Goal: Task Accomplishment & Management: Use online tool/utility

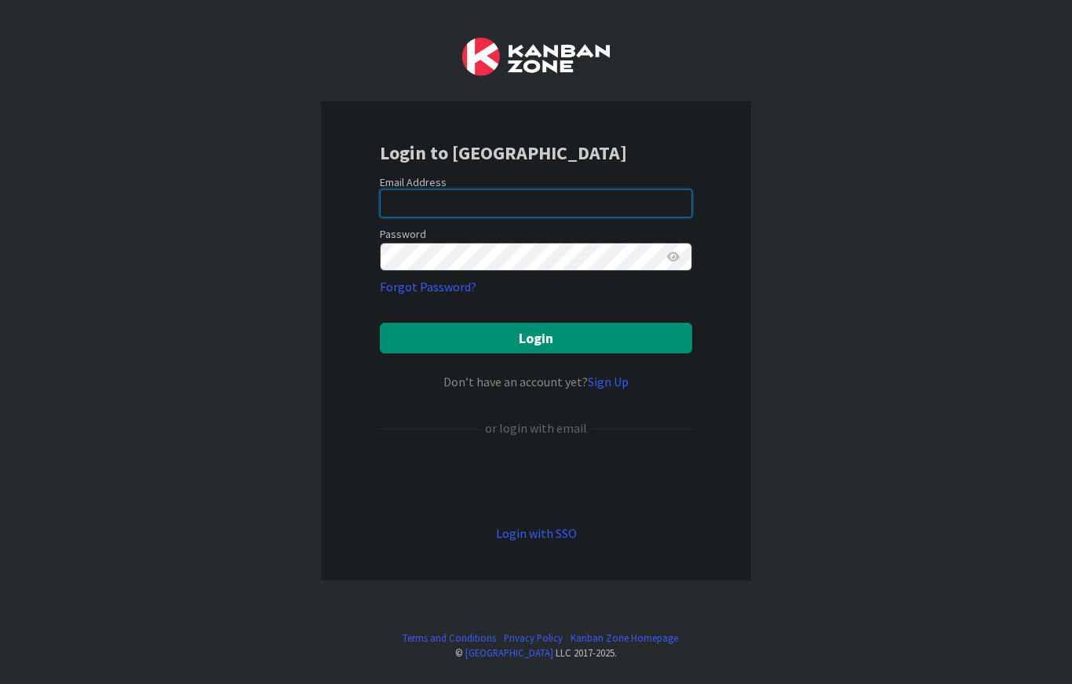
click at [548, 214] on input "email" at bounding box center [536, 203] width 312 height 28
click at [536, 199] on input "email" at bounding box center [536, 203] width 312 height 28
click at [461, 200] on input "email" at bounding box center [536, 203] width 312 height 28
click at [328, 257] on div "Login to [GEOGRAPHIC_DATA] Email Address Password Forgot Password? Login Don’t …" at bounding box center [536, 340] width 430 height 479
click at [493, 201] on input "email" at bounding box center [536, 203] width 312 height 28
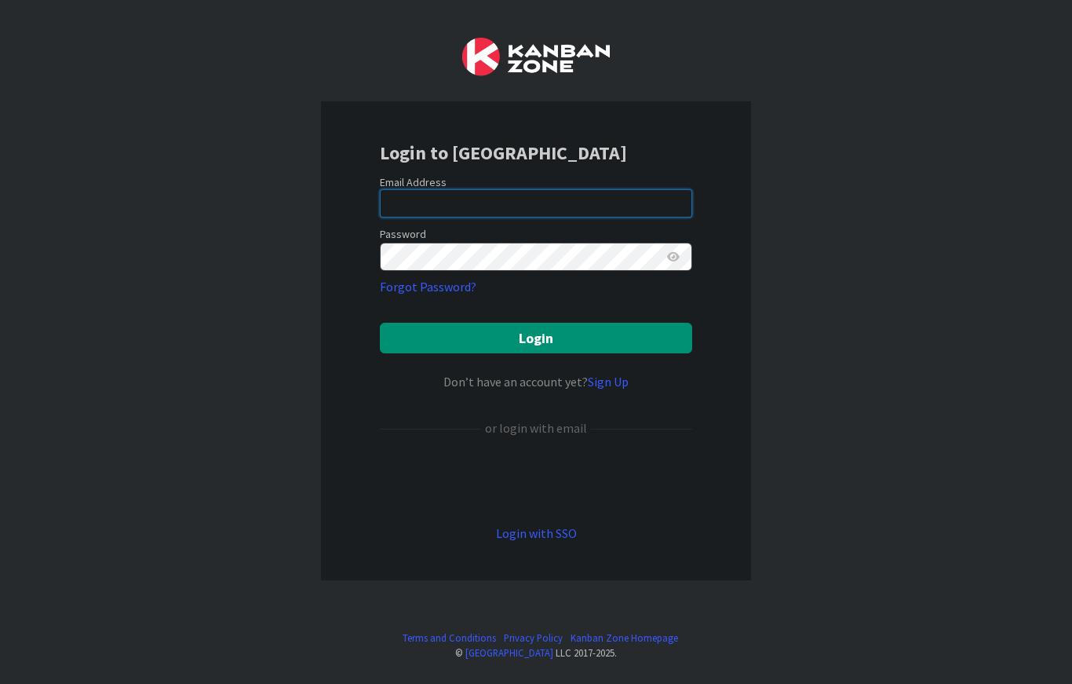
click at [497, 200] on input "email" at bounding box center [536, 203] width 312 height 28
type input "[EMAIL_ADDRESS][DOMAIN_NAME]"
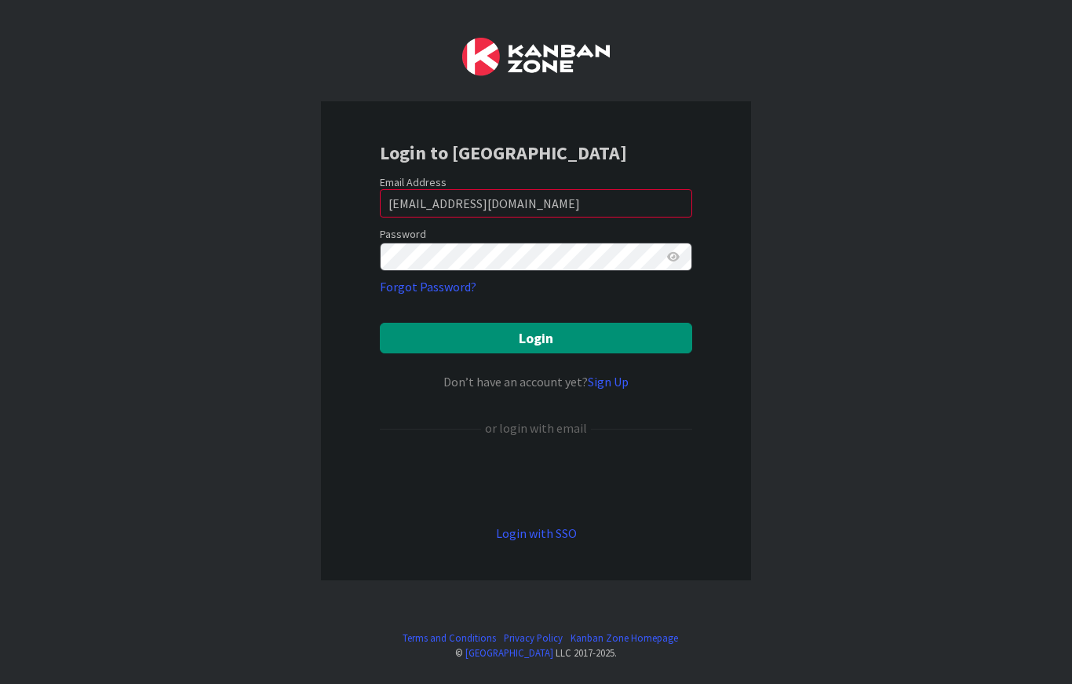
click at [436, 344] on button "Login" at bounding box center [536, 338] width 312 height 31
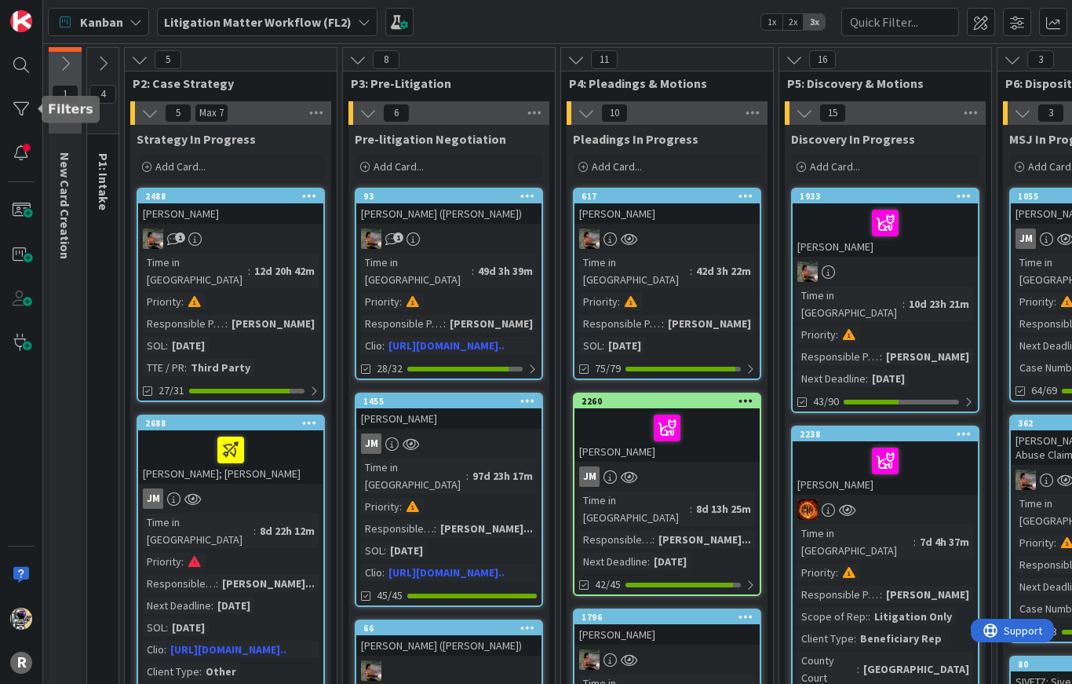
click at [16, 111] on div at bounding box center [20, 108] width 31 height 31
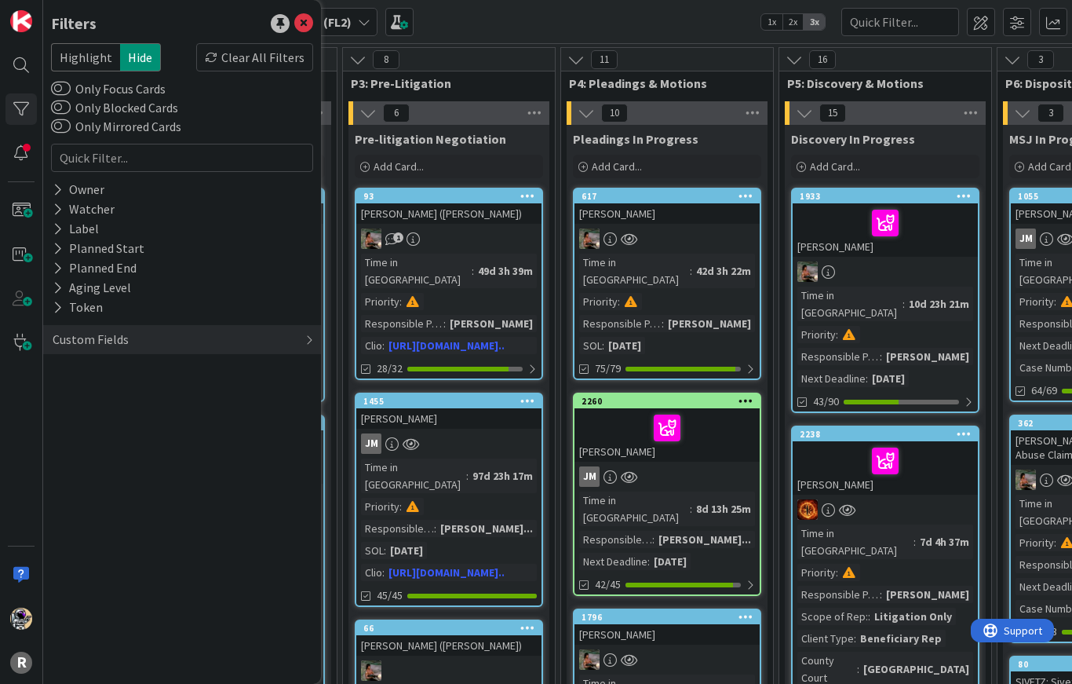
click at [66, 186] on div "Owner" at bounding box center [78, 190] width 55 height 20
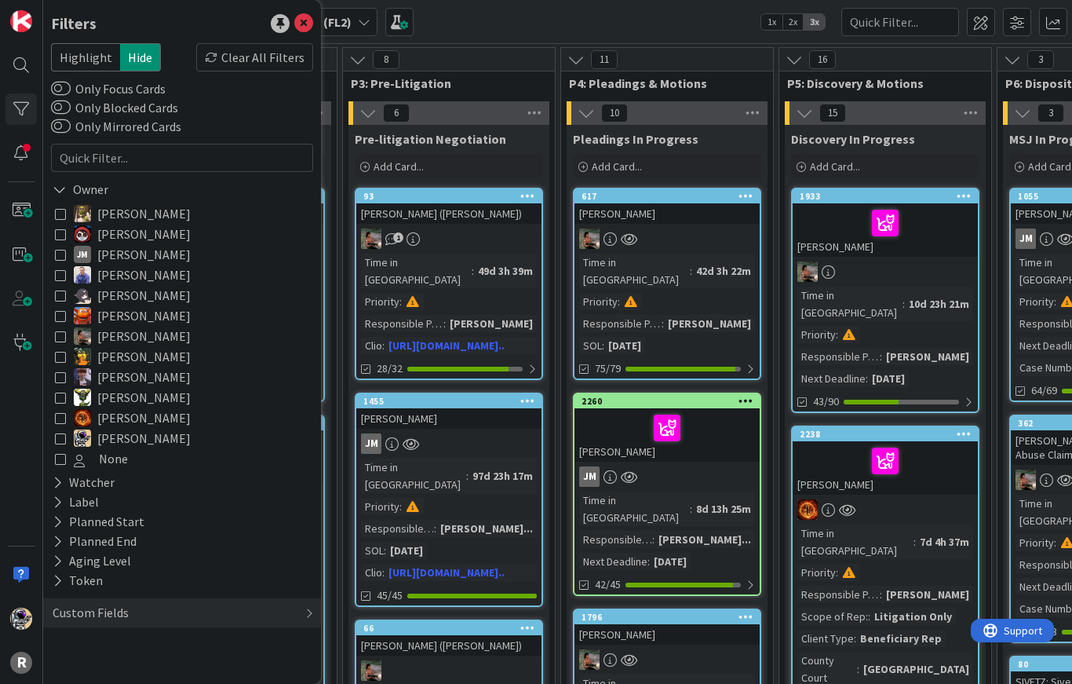
click at [64, 258] on icon at bounding box center [60, 254] width 11 height 11
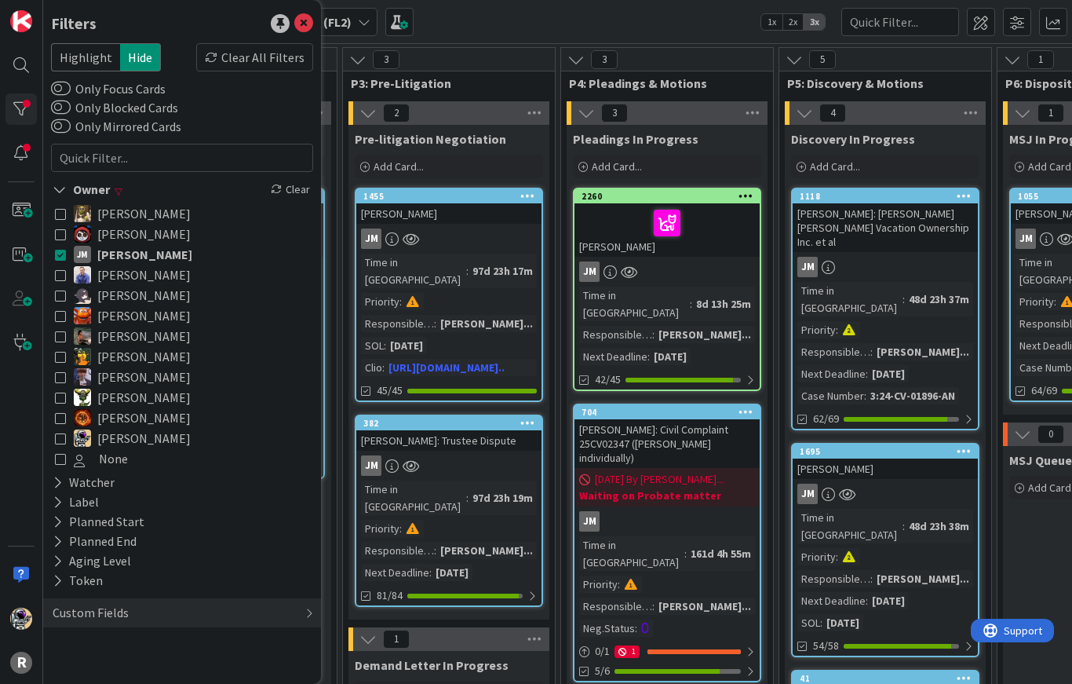
click at [60, 443] on icon at bounding box center [60, 437] width 11 height 11
click at [59, 401] on icon at bounding box center [60, 397] width 11 height 11
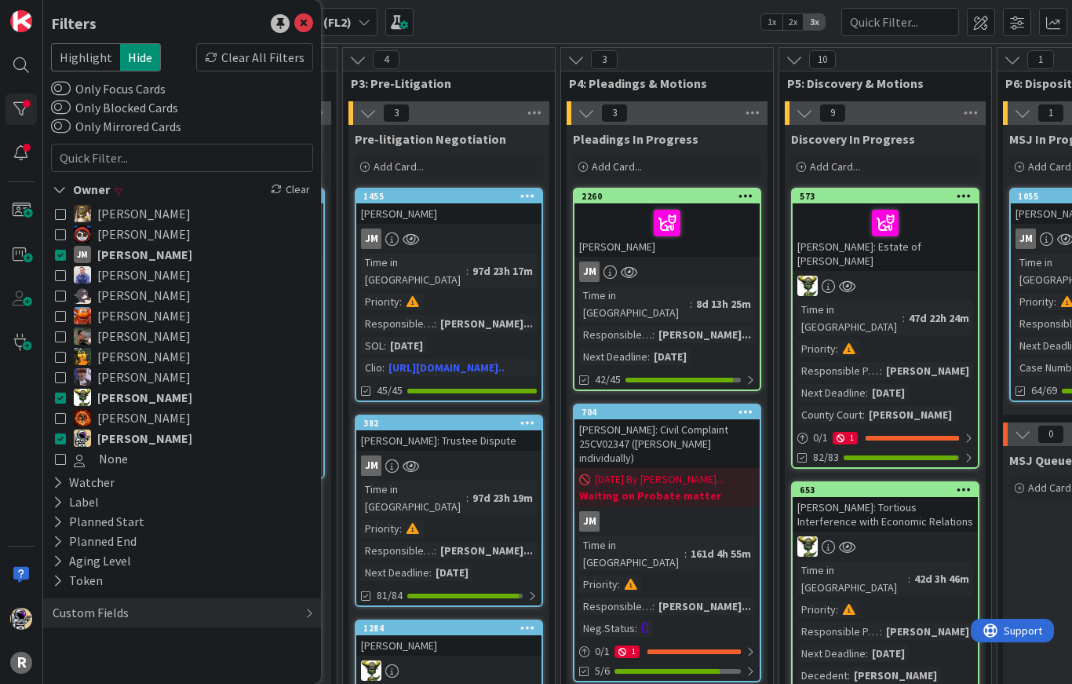
click at [57, 195] on icon at bounding box center [60, 189] width 14 height 13
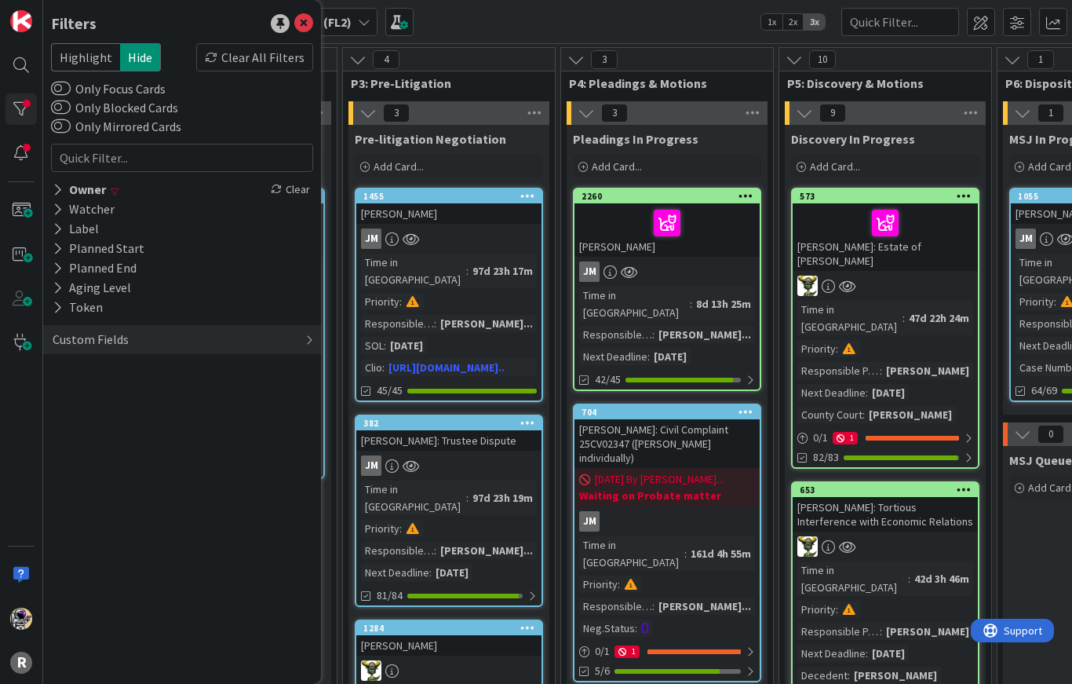
click at [72, 345] on div "Custom Fields" at bounding box center [90, 340] width 79 height 20
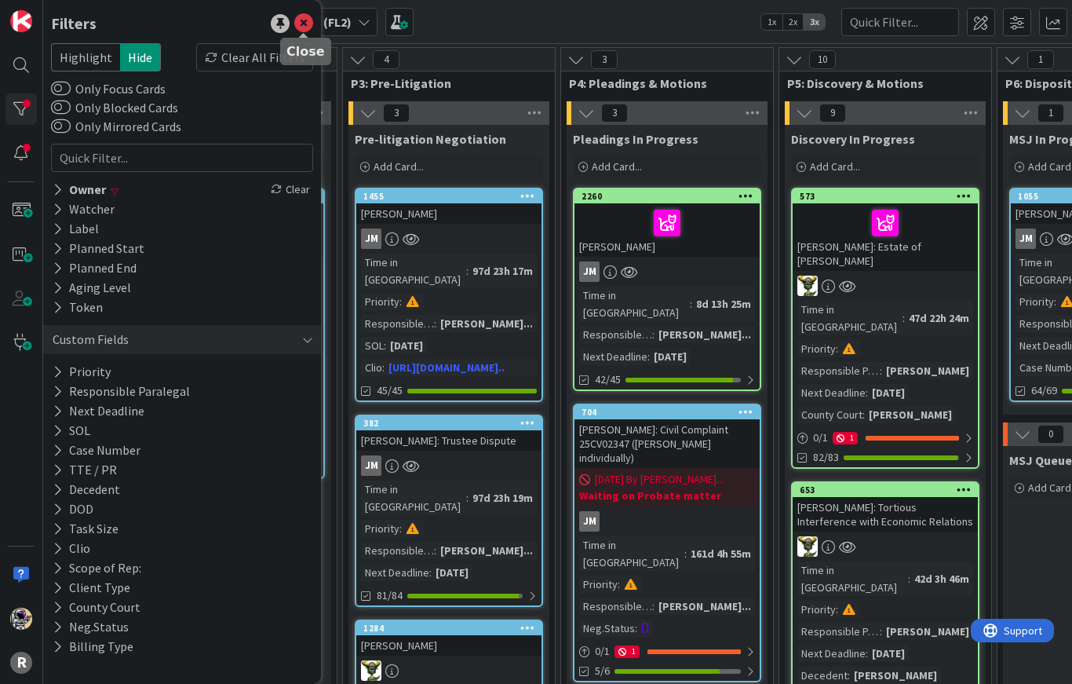
click at [303, 25] on icon at bounding box center [303, 23] width 19 height 19
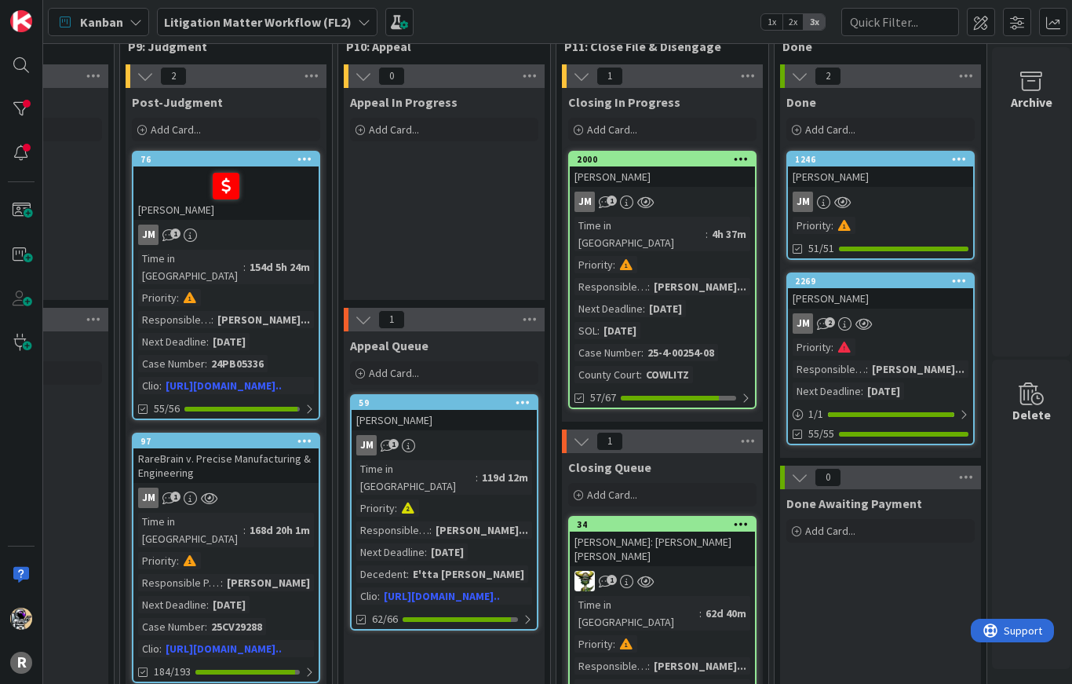
scroll to position [31, 1535]
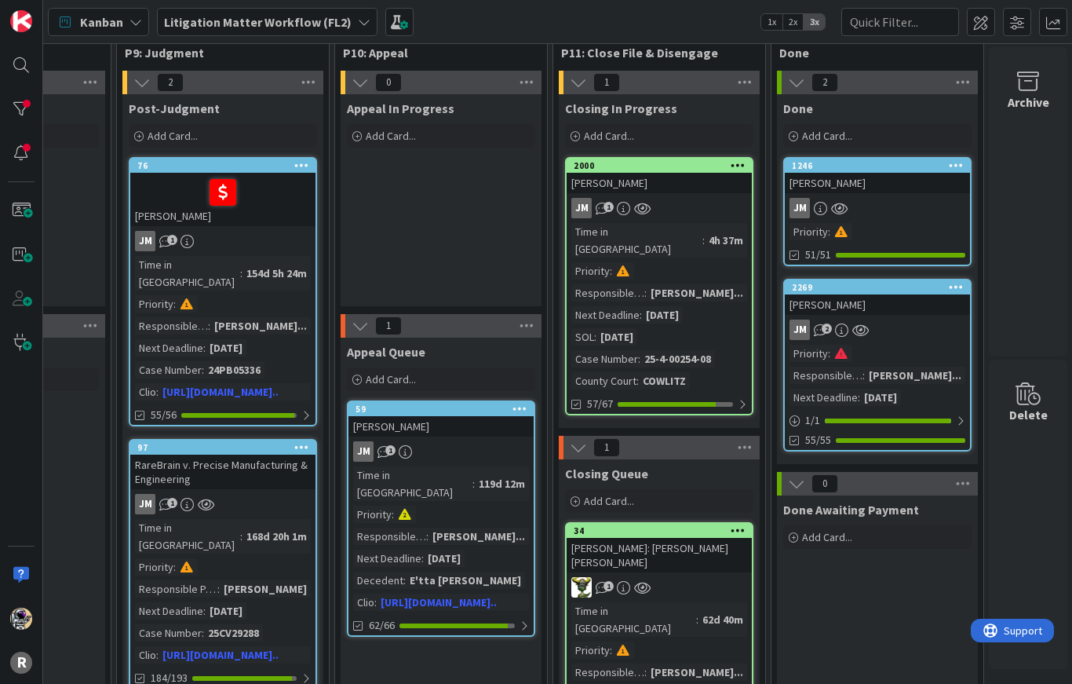
click at [793, 88] on icon at bounding box center [796, 82] width 17 height 17
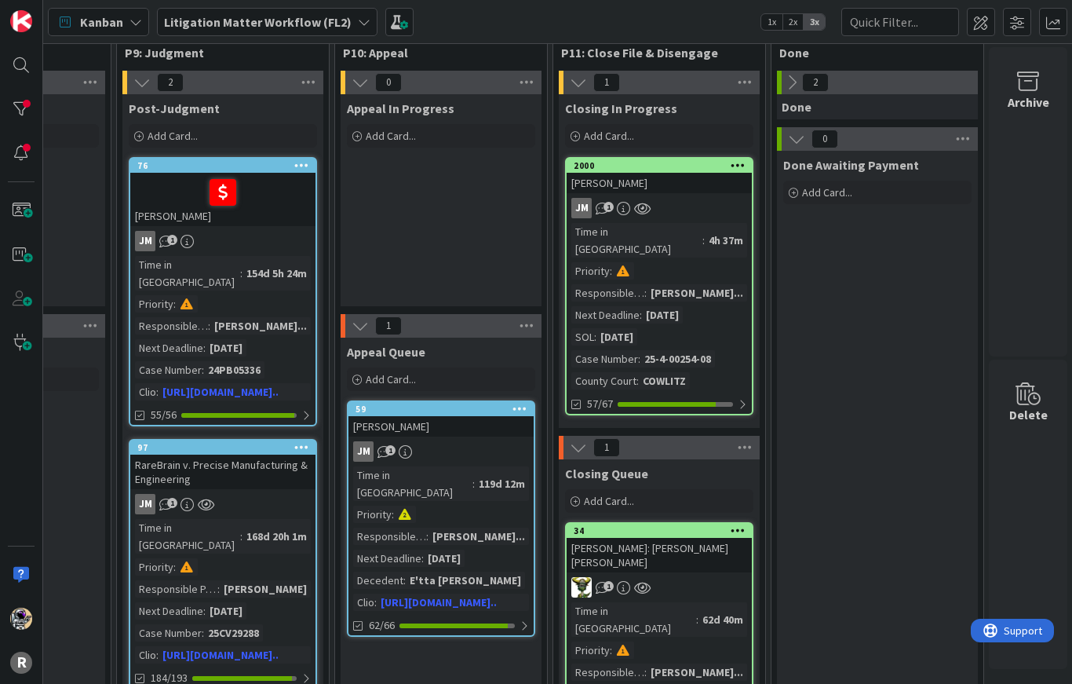
click at [578, 88] on icon at bounding box center [578, 82] width 17 height 17
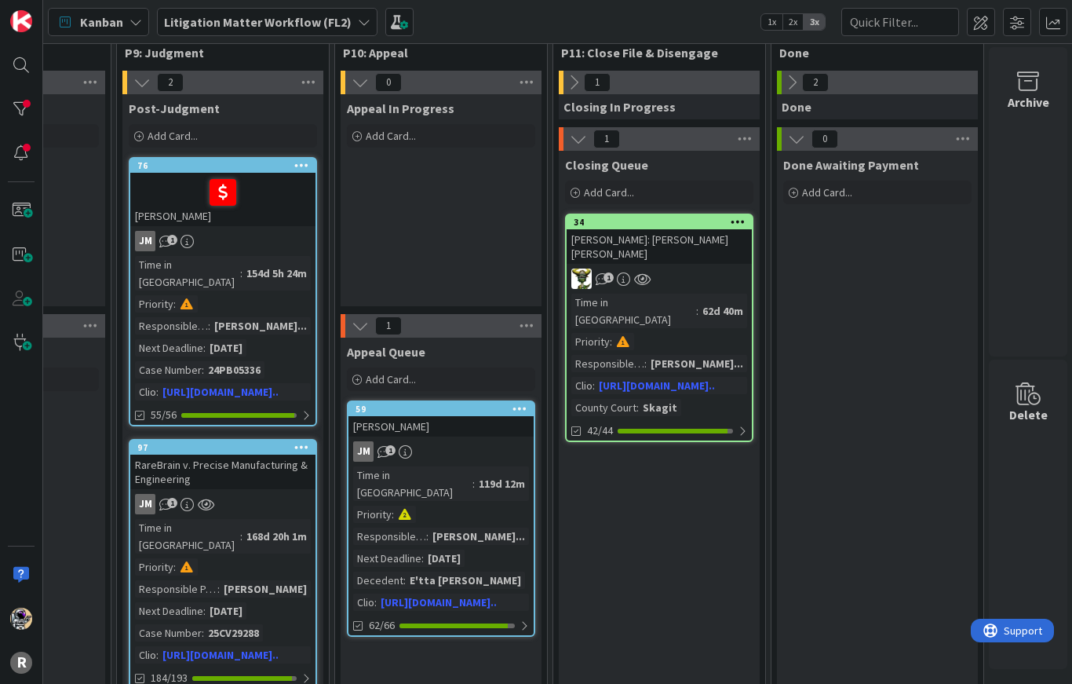
click at [573, 147] on icon at bounding box center [578, 138] width 17 height 17
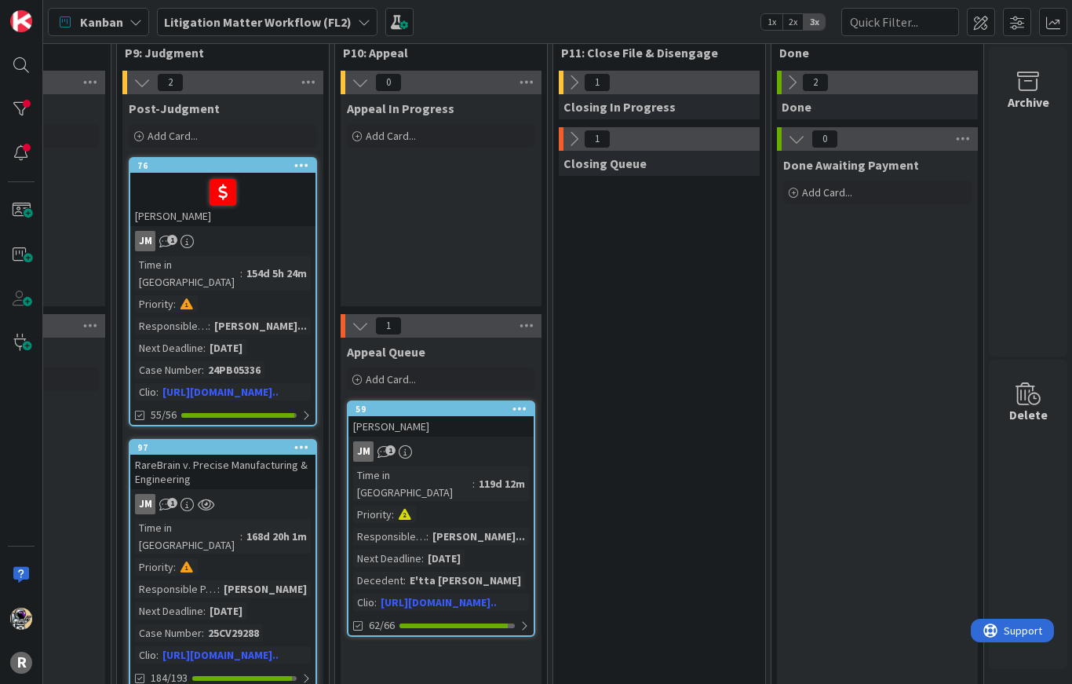
click at [574, 142] on icon at bounding box center [573, 138] width 17 height 17
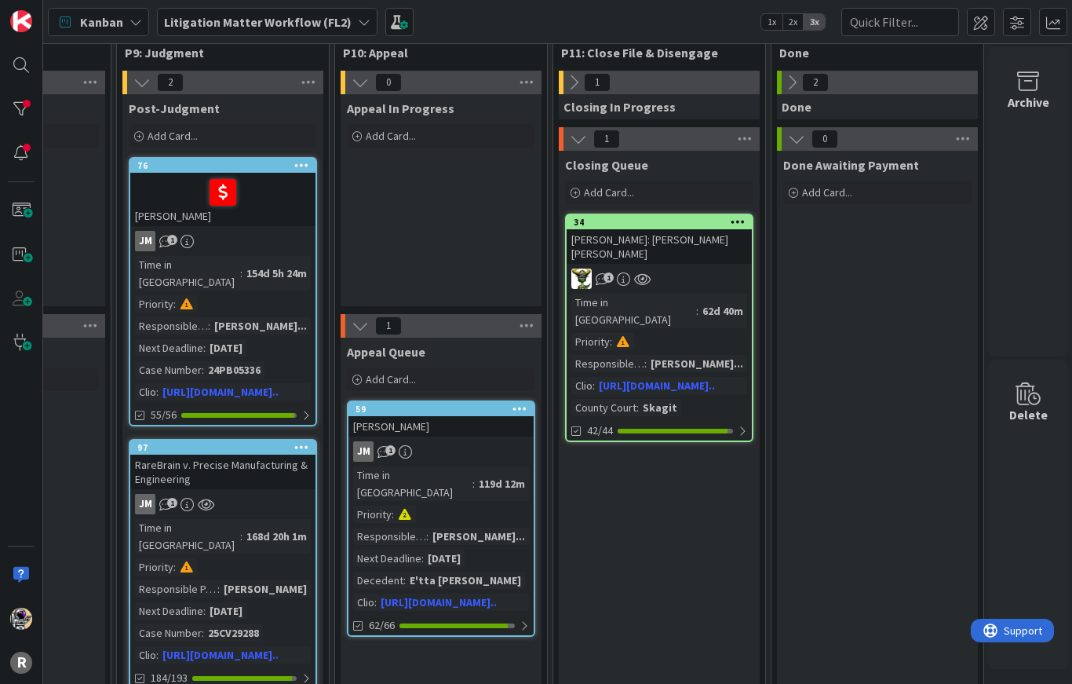
click at [574, 86] on icon at bounding box center [573, 82] width 17 height 17
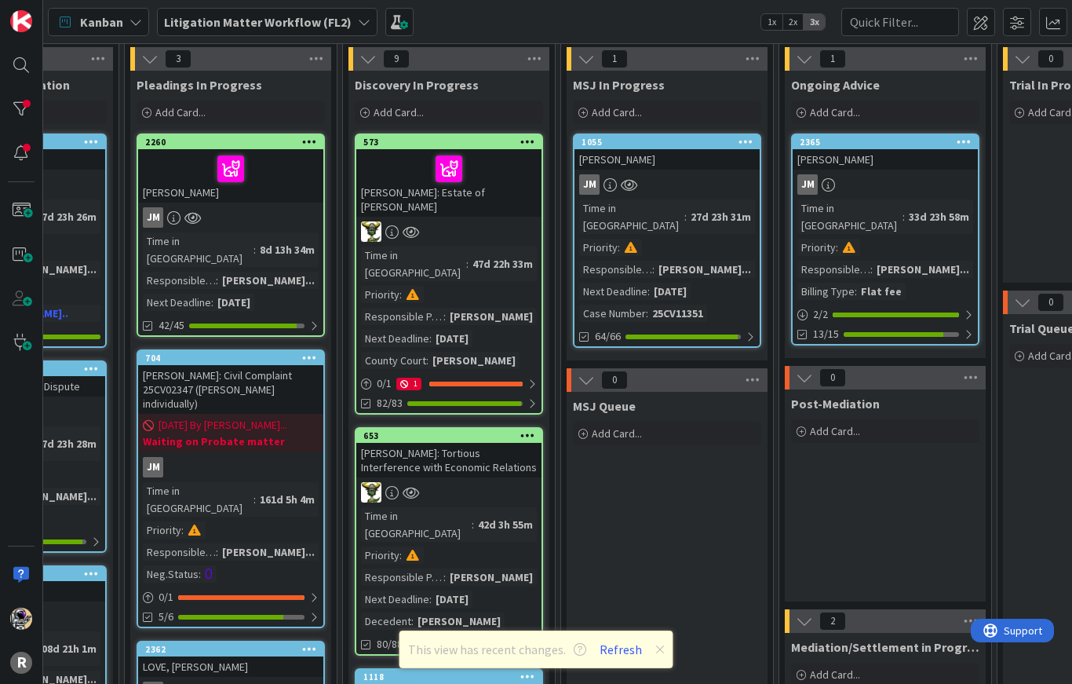
scroll to position [57, 446]
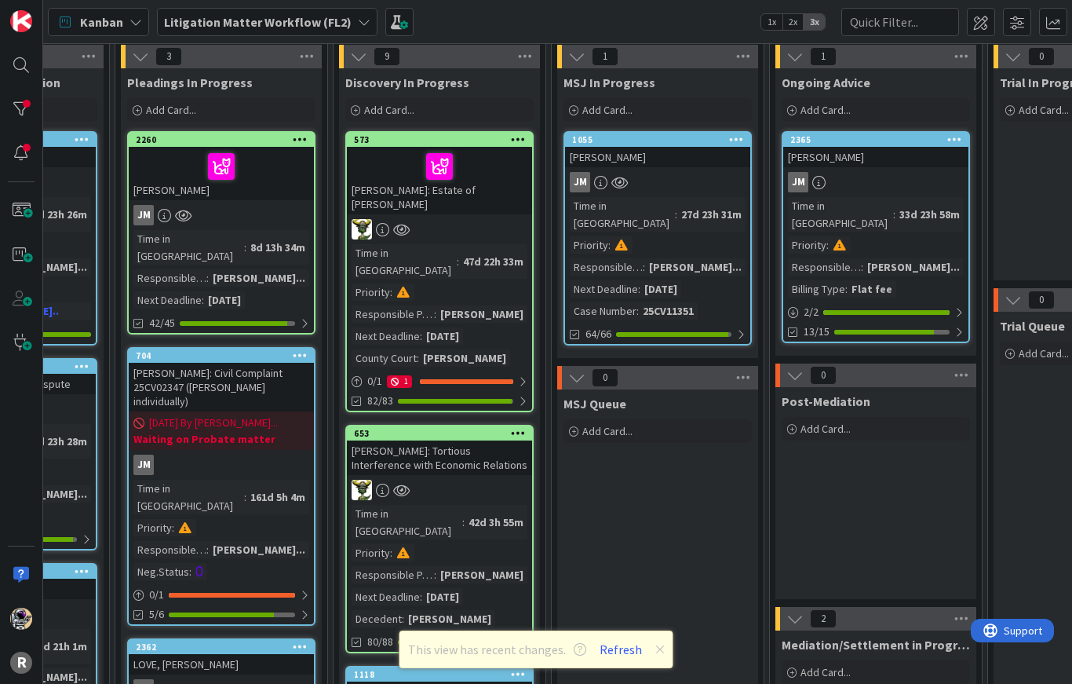
click at [370, 184] on div "[PERSON_NAME]: Estate of [PERSON_NAME]" at bounding box center [439, 180] width 185 height 67
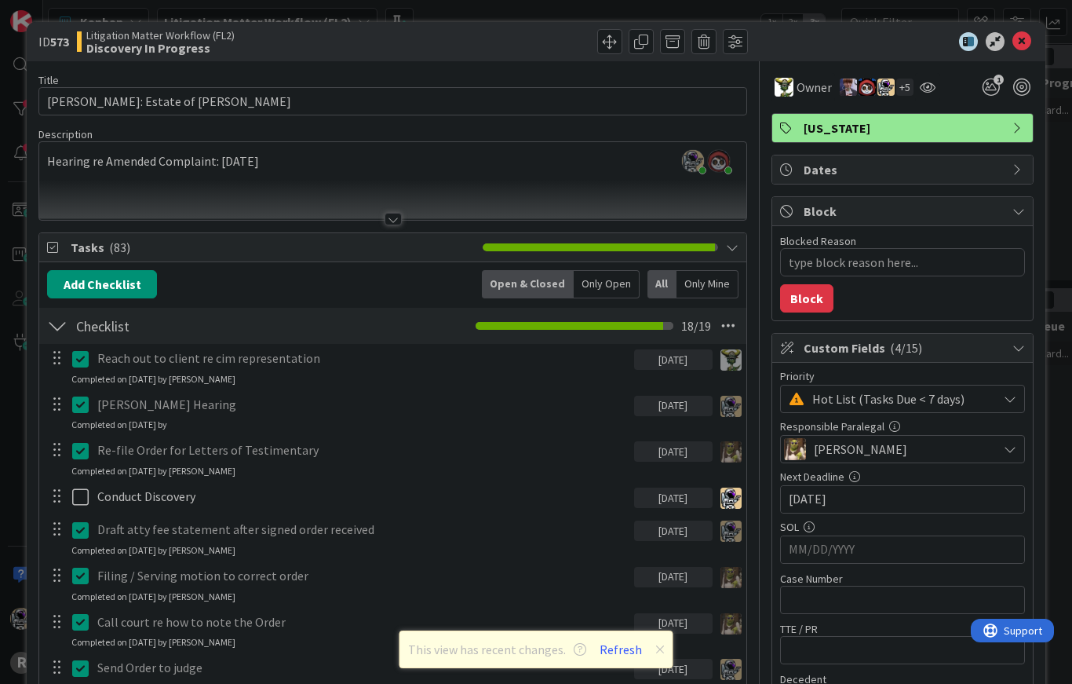
click at [1027, 48] on icon at bounding box center [1021, 41] width 19 height 19
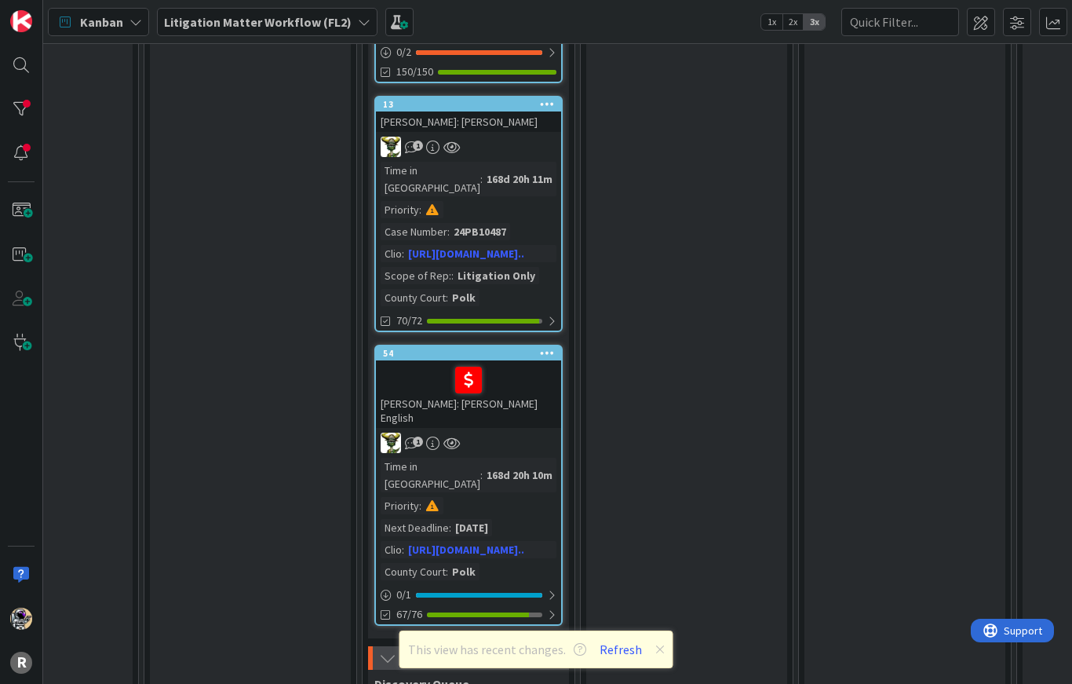
scroll to position [1939, 414]
click at [377, 345] on div "54 [PERSON_NAME]: [PERSON_NAME] English 1 Time in [GEOGRAPHIC_DATA] : 168d 20h …" at bounding box center [471, 485] width 188 height 281
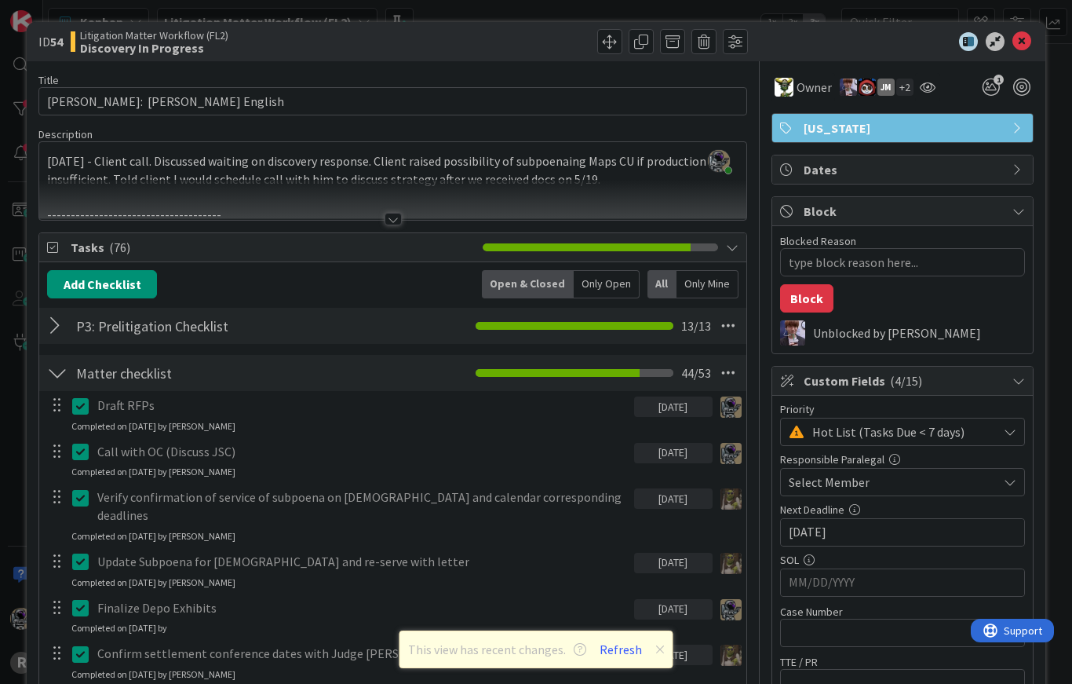
click at [62, 383] on div at bounding box center [57, 373] width 20 height 28
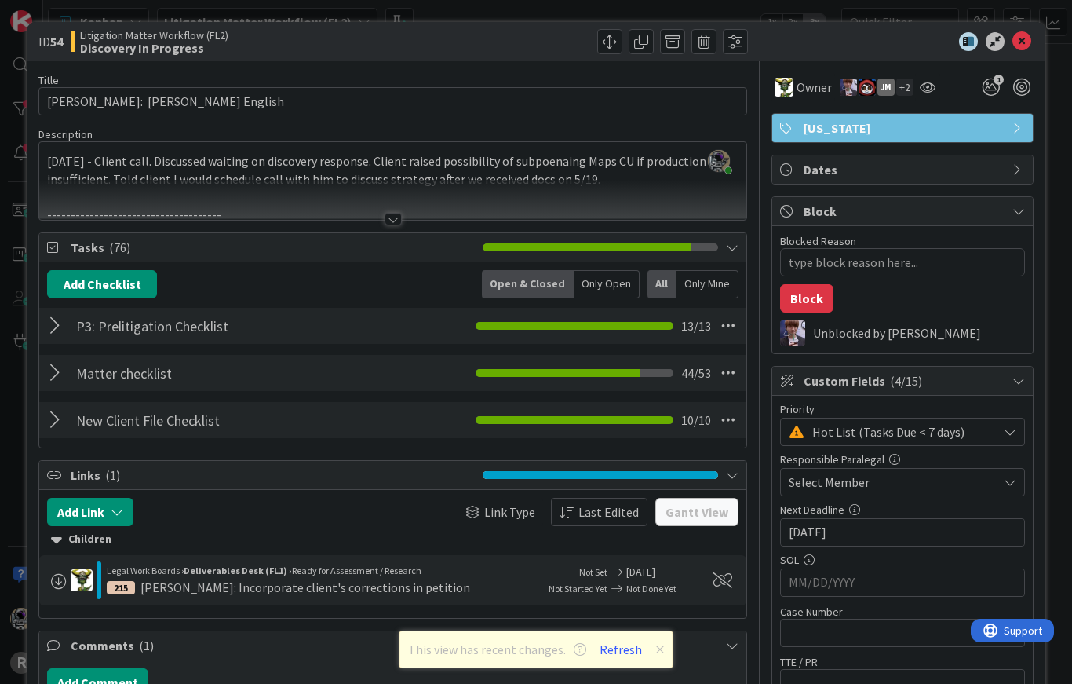
click at [67, 378] on div at bounding box center [57, 373] width 20 height 28
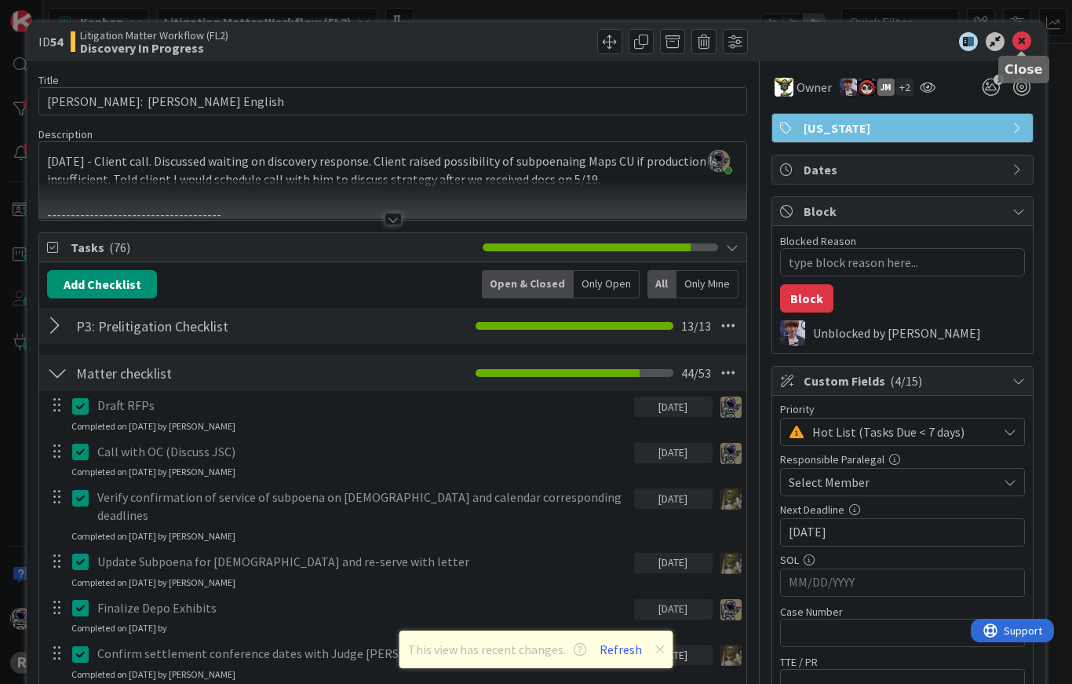
click at [1012, 38] on icon at bounding box center [1021, 41] width 19 height 19
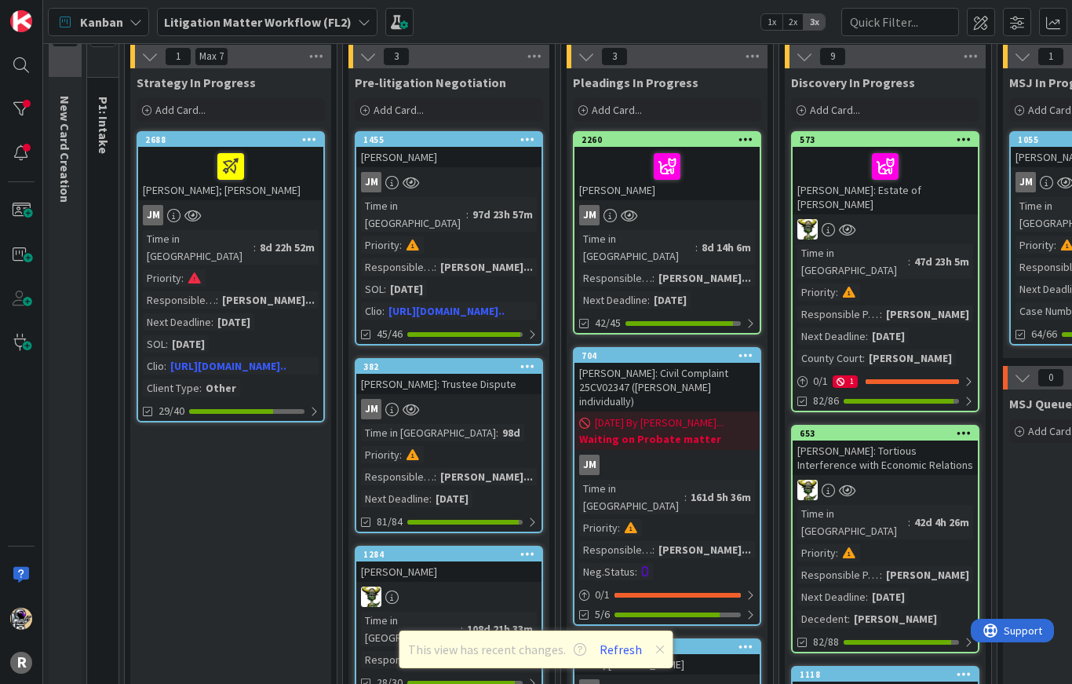
scroll to position [55, 0]
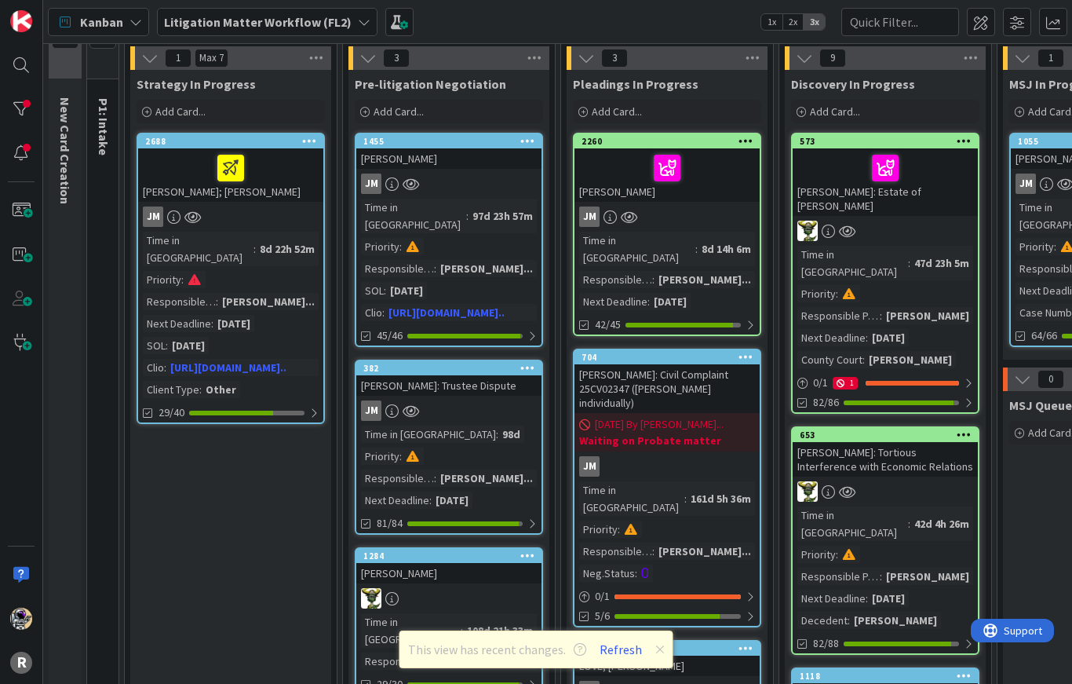
click at [295, 230] on div "2688 [PERSON_NAME]; [PERSON_NAME] Time in Column : 8d 22h 52m Priority : Respon…" at bounding box center [231, 278] width 188 height 291
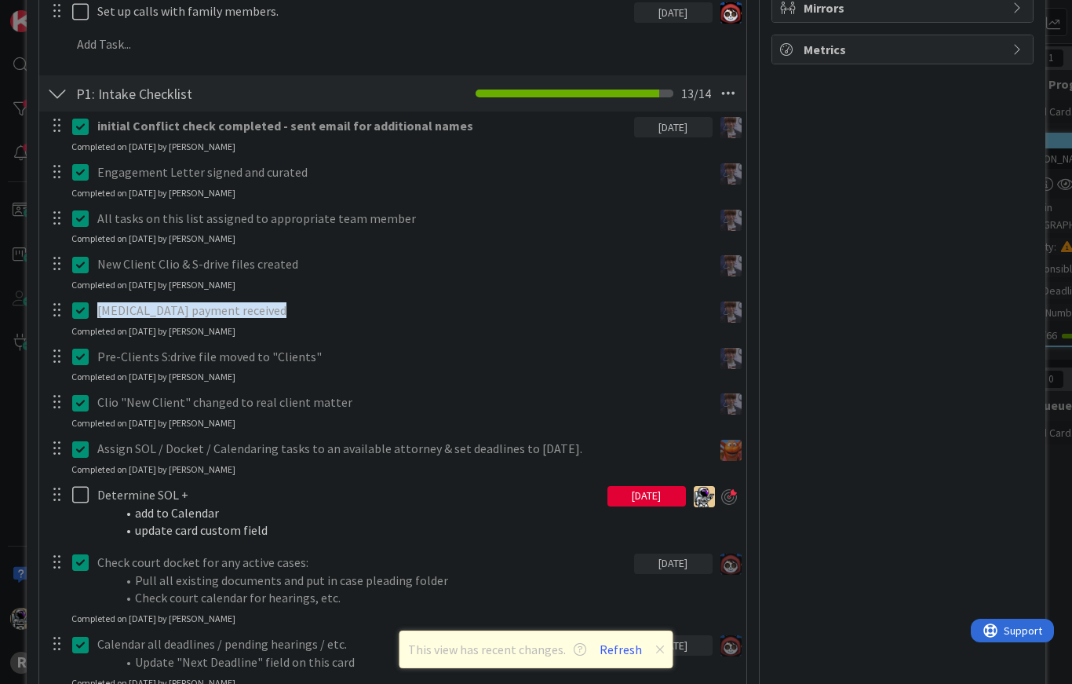
scroll to position [1327, 0]
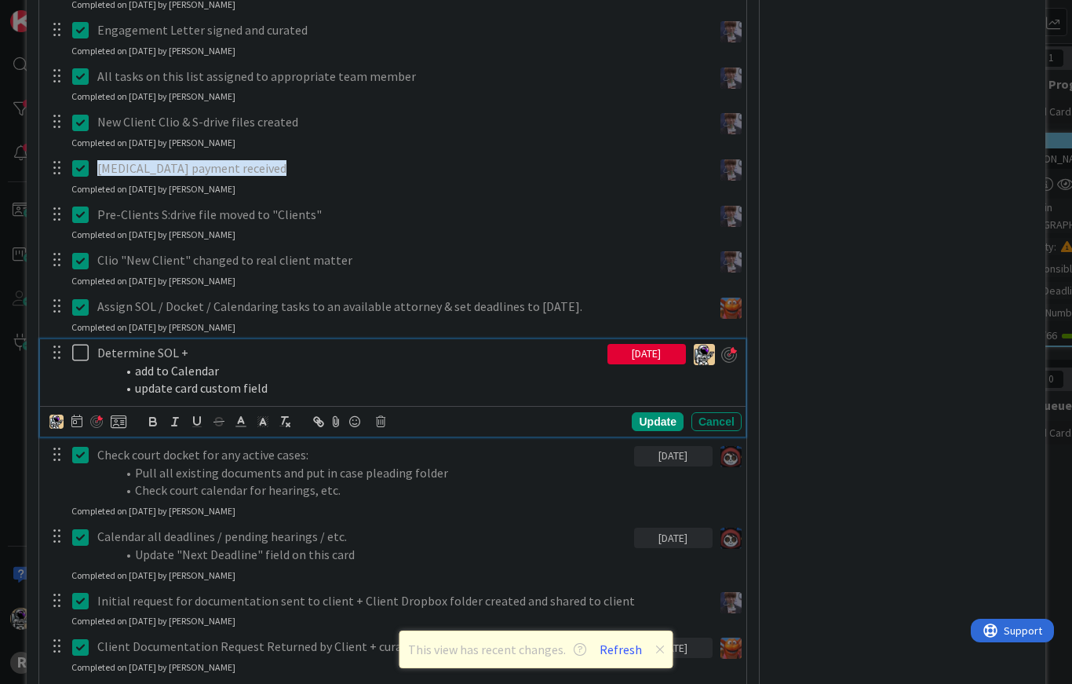
click at [79, 343] on icon at bounding box center [80, 352] width 16 height 19
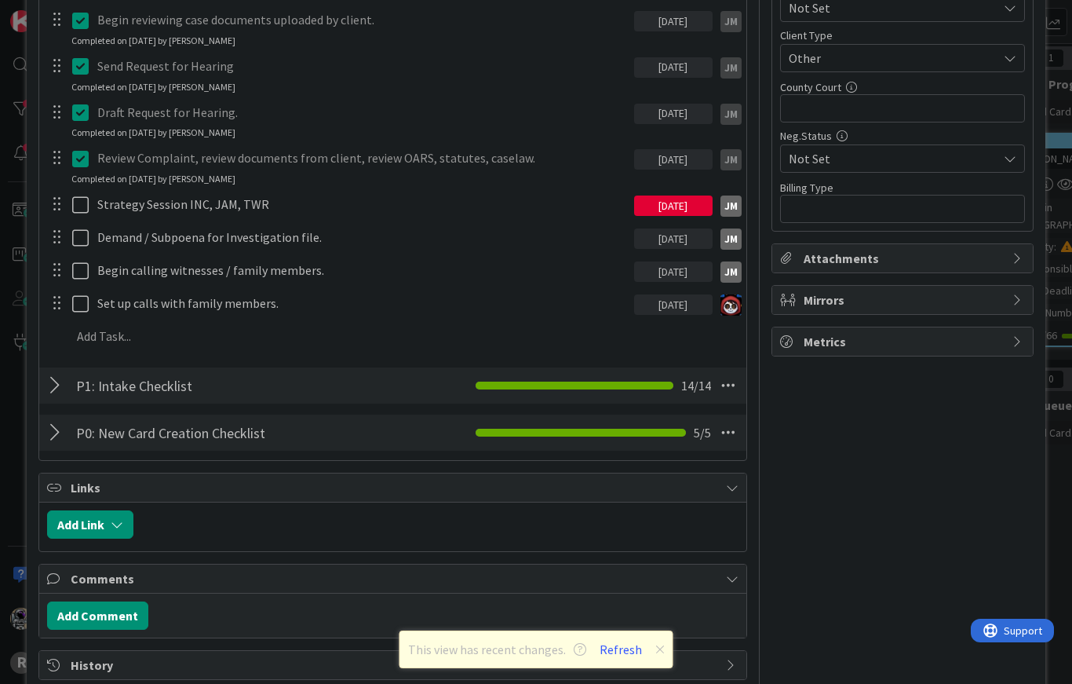
scroll to position [894, 0]
click at [60, 370] on div at bounding box center [57, 384] width 20 height 28
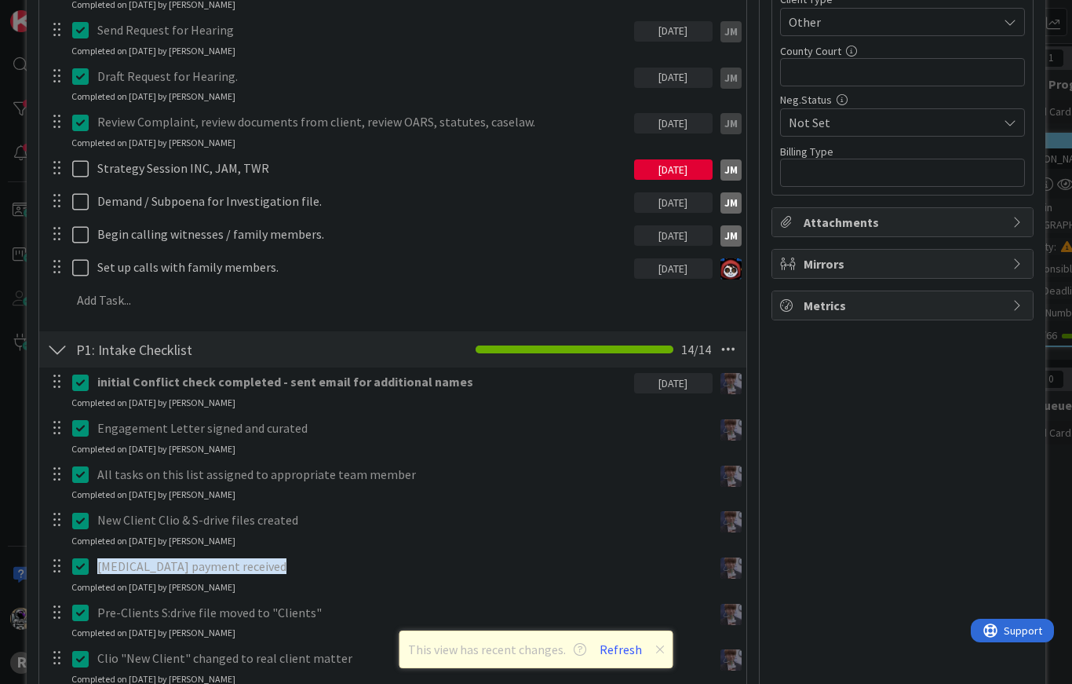
scroll to position [928, 0]
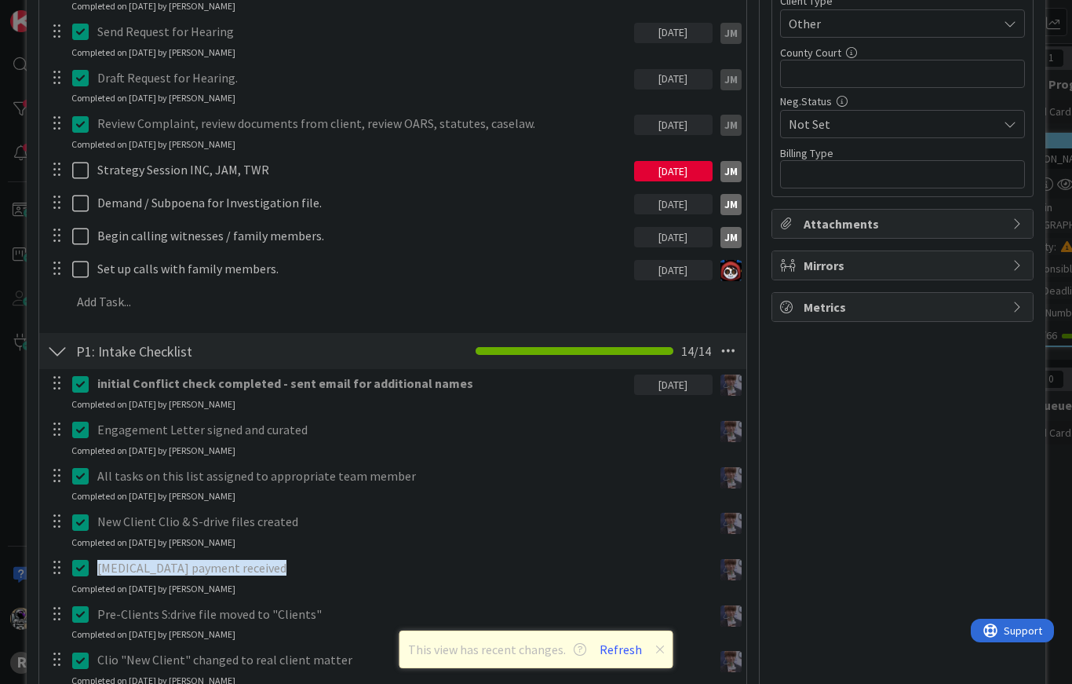
click at [57, 337] on div at bounding box center [57, 351] width 20 height 28
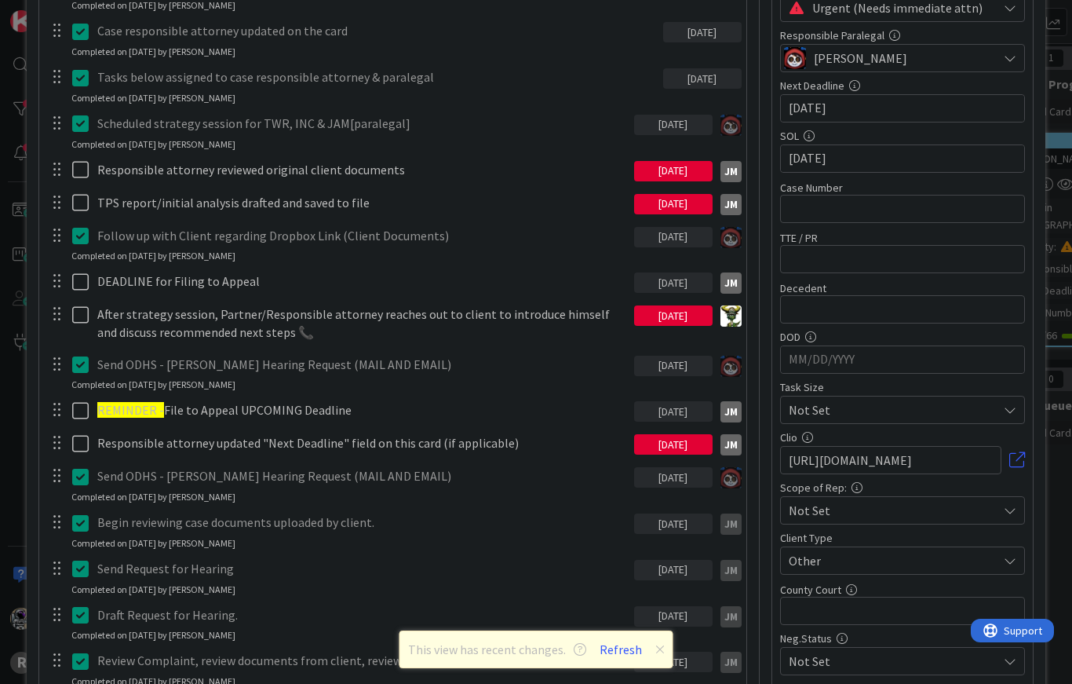
scroll to position [390, 0]
type textarea "x"
